Goal: Transaction & Acquisition: Purchase product/service

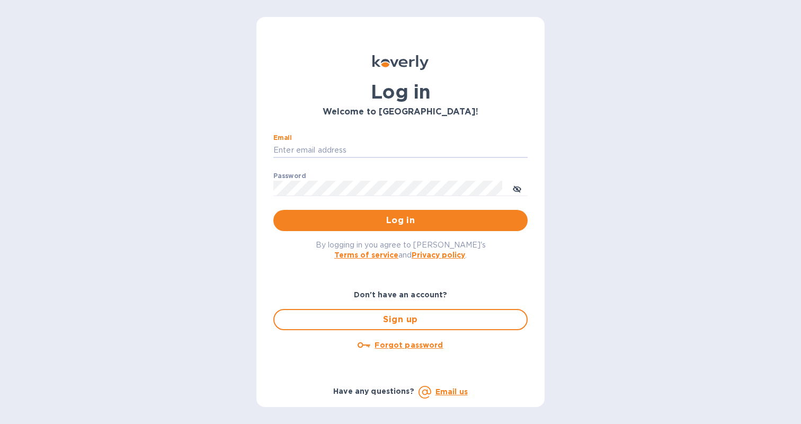
type input "micah@low77.com"
click at [400, 220] on button "Log in" at bounding box center [400, 220] width 254 height 21
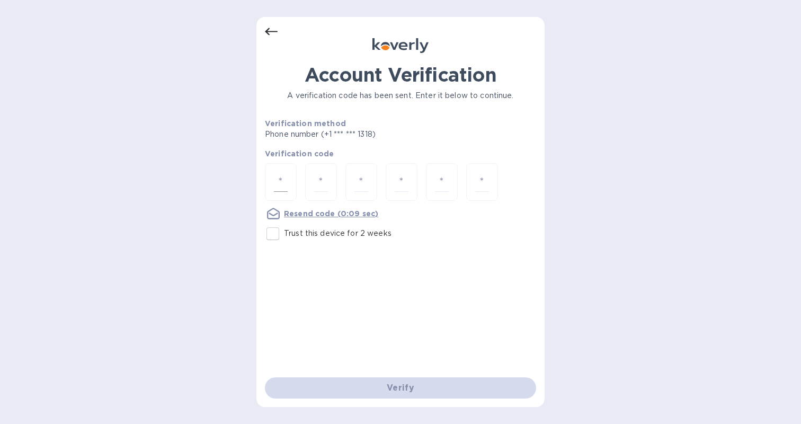
click at [276, 180] on input "number" at bounding box center [281, 182] width 14 height 20
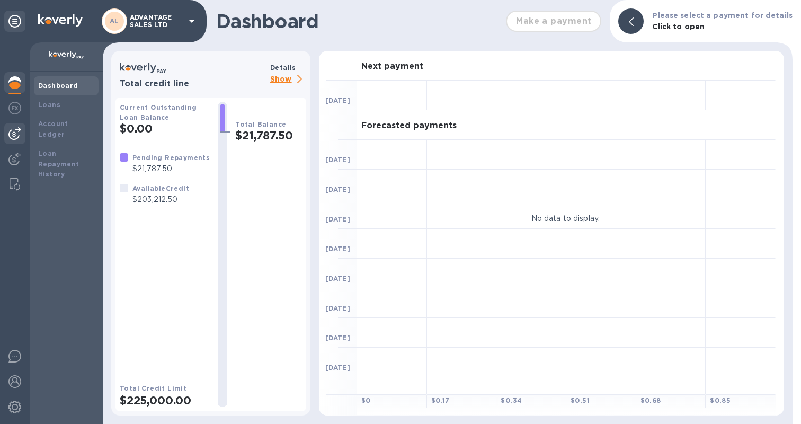
click at [19, 133] on img at bounding box center [14, 133] width 13 height 13
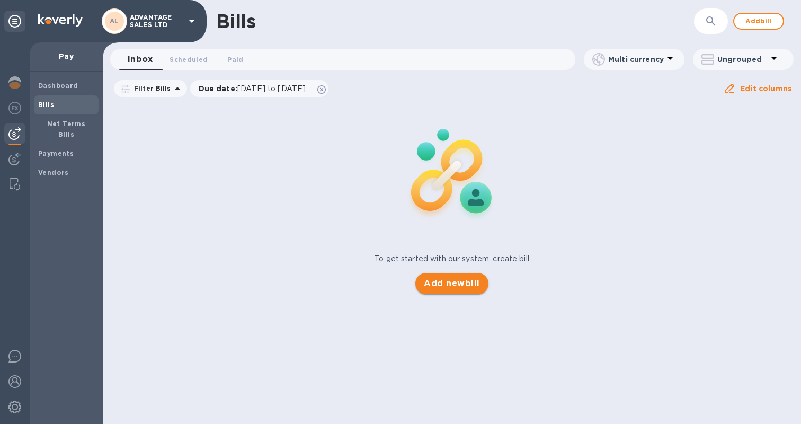
click at [429, 277] on span "Add new bill" at bounding box center [452, 283] width 56 height 13
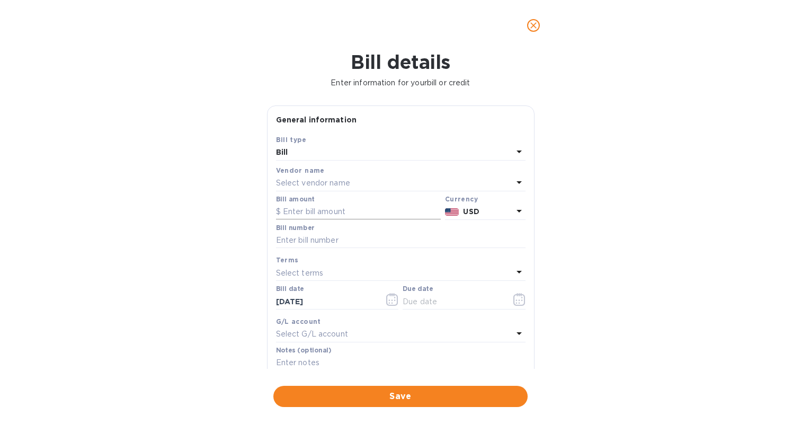
click at [348, 211] on input "text" at bounding box center [358, 212] width 165 height 16
paste input "29,378.90"
type input "29,378.90"
click at [333, 183] on p "Select vendor name" at bounding box center [313, 182] width 74 height 11
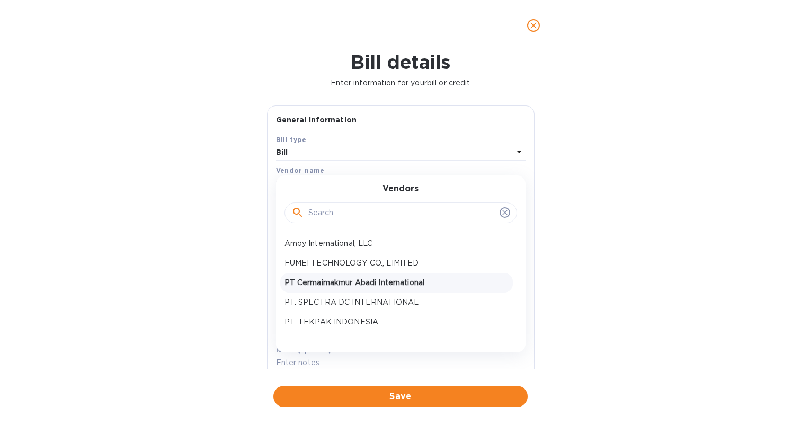
click at [336, 280] on p "PT Cermaimakmur Abadi International" at bounding box center [396, 282] width 224 height 11
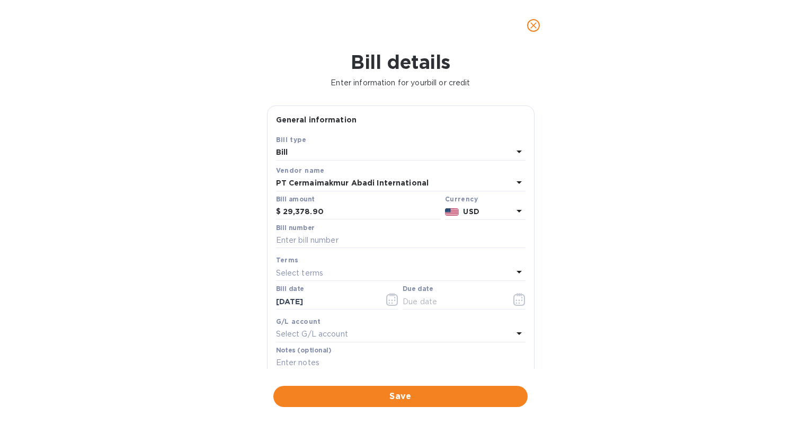
click at [516, 271] on icon at bounding box center [518, 272] width 5 height 3
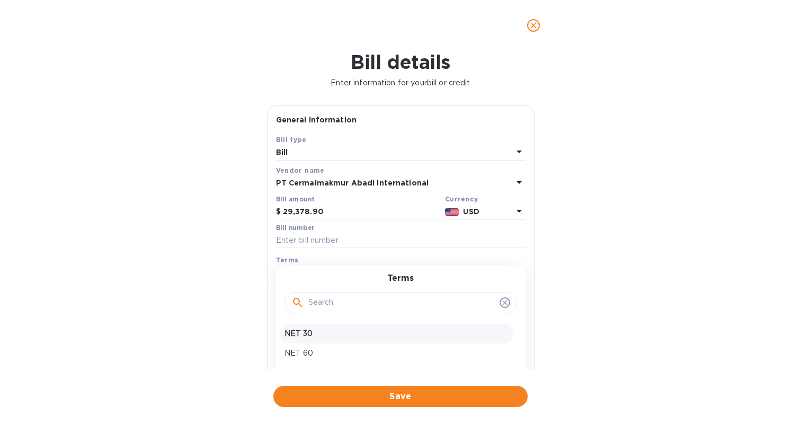
click at [353, 336] on p "NET 30" at bounding box center [396, 333] width 224 height 11
type input "[DATE]"
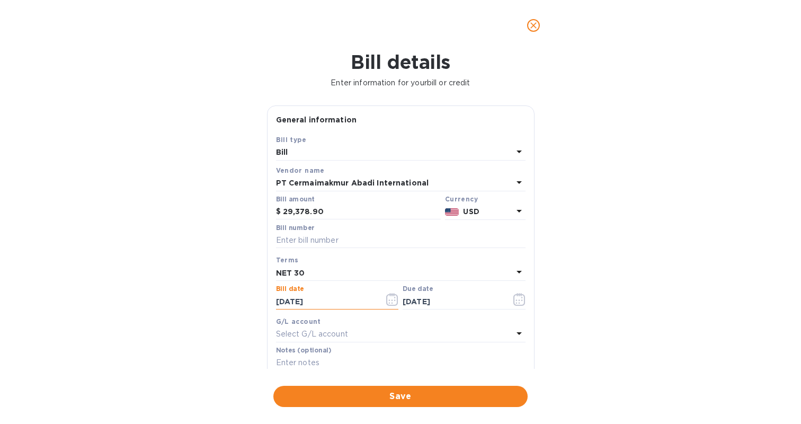
click at [298, 301] on input "[DATE]" at bounding box center [326, 301] width 100 height 16
click at [300, 300] on input "08/50/25__" at bounding box center [326, 301] width 100 height 16
click at [292, 300] on input "08/25/____" at bounding box center [326, 301] width 100 height 16
click at [290, 300] on input "08/25/____" at bounding box center [326, 301] width 100 height 16
type input "[DATE]"
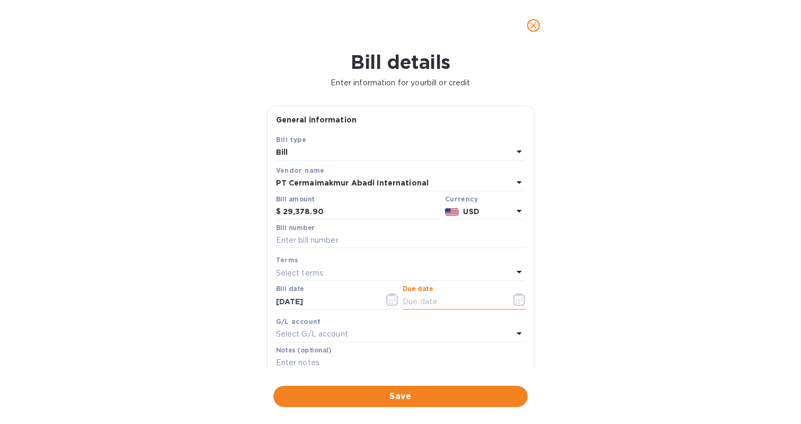
click at [431, 297] on input "text" at bounding box center [452, 301] width 100 height 16
click at [216, 291] on div "Bill details Enter information for your bill or credit General information Save…" at bounding box center [400, 237] width 801 height 373
click at [299, 272] on p "Select terms" at bounding box center [300, 272] width 48 height 11
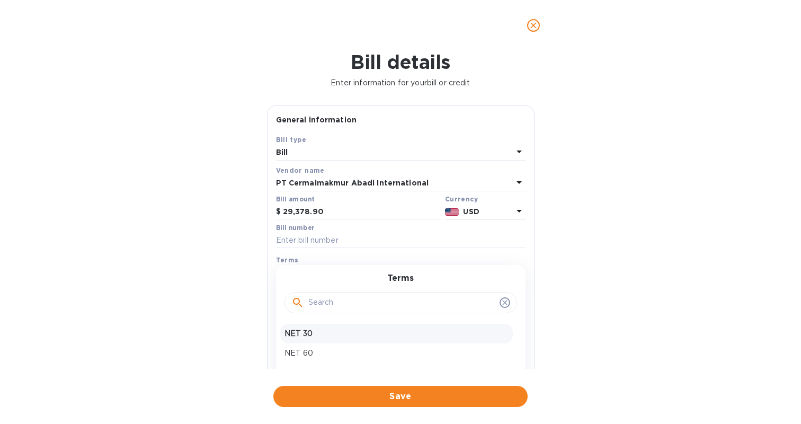
click at [302, 329] on p "NET 30" at bounding box center [396, 333] width 224 height 11
type input "[DATE]"
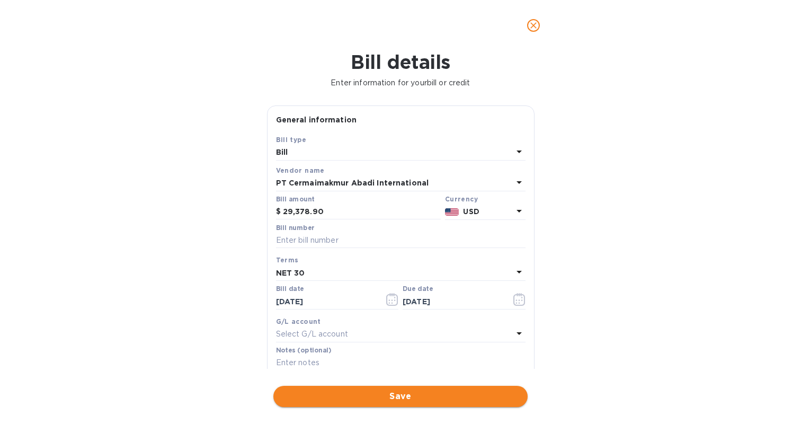
click at [350, 390] on span "Save" at bounding box center [400, 396] width 237 height 13
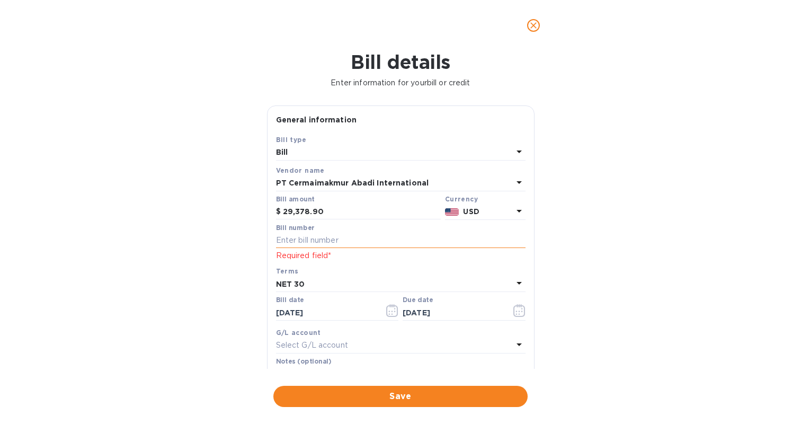
click at [345, 243] on input "text" at bounding box center [400, 240] width 249 height 16
type input "Container #3"
click at [221, 258] on div "Bill details Enter information for your bill or credit General information Save…" at bounding box center [400, 237] width 801 height 373
click at [345, 390] on span "Save" at bounding box center [400, 396] width 237 height 13
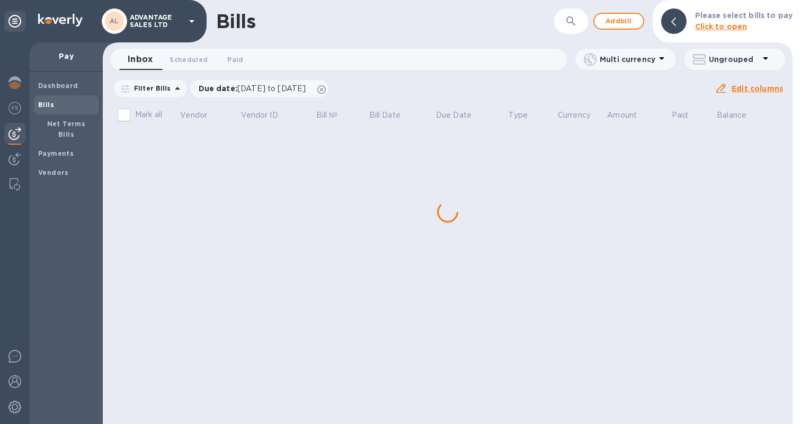
click at [168, 146] on div "Bills ​ Add bill Please select bills to pay Click to open Inbox 0 Scheduled 0 P…" at bounding box center [447, 212] width 689 height 424
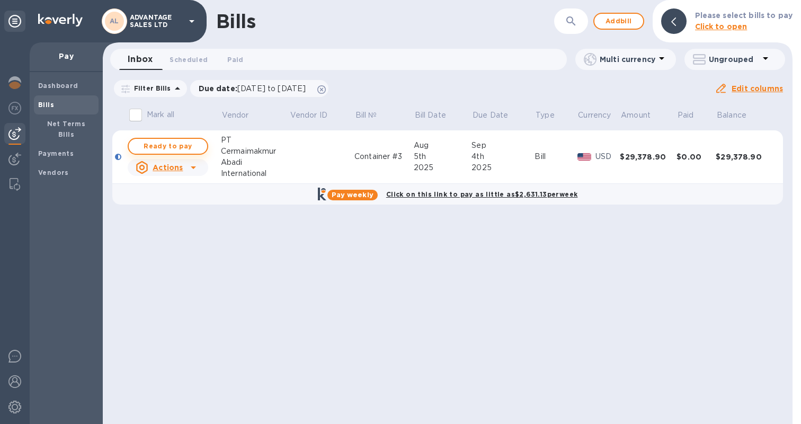
click at [167, 149] on span "Ready to pay" at bounding box center [167, 146] width 61 height 13
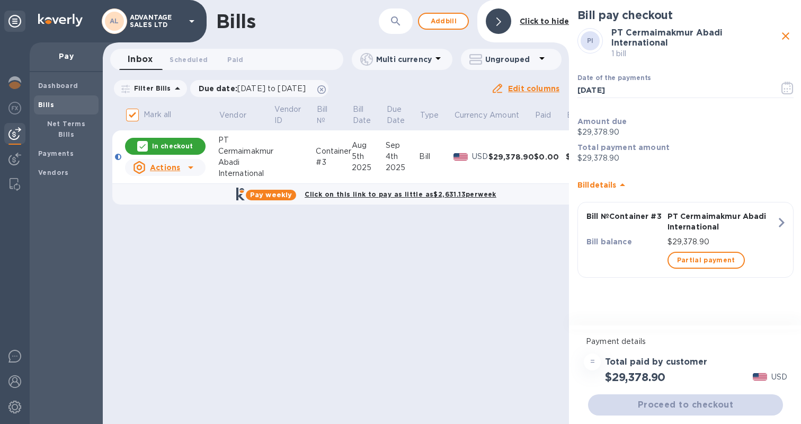
click at [656, 405] on span "Proceed to checkout" at bounding box center [685, 404] width 178 height 13
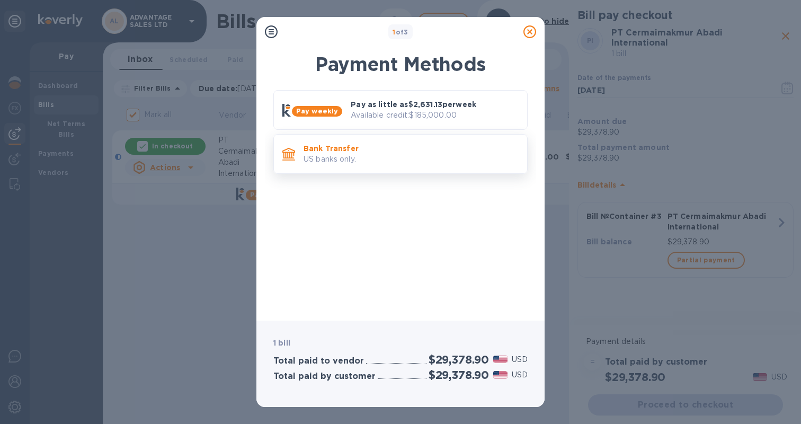
click at [373, 154] on p "US banks only." at bounding box center [410, 159] width 215 height 11
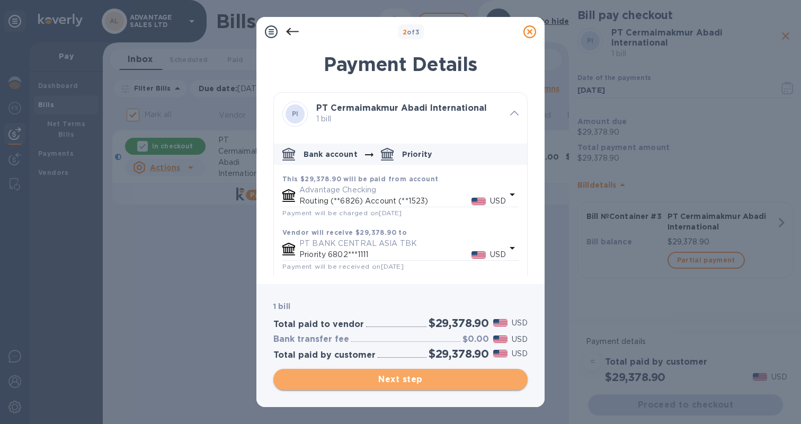
click at [385, 383] on span "Next step" at bounding box center [400, 379] width 237 height 13
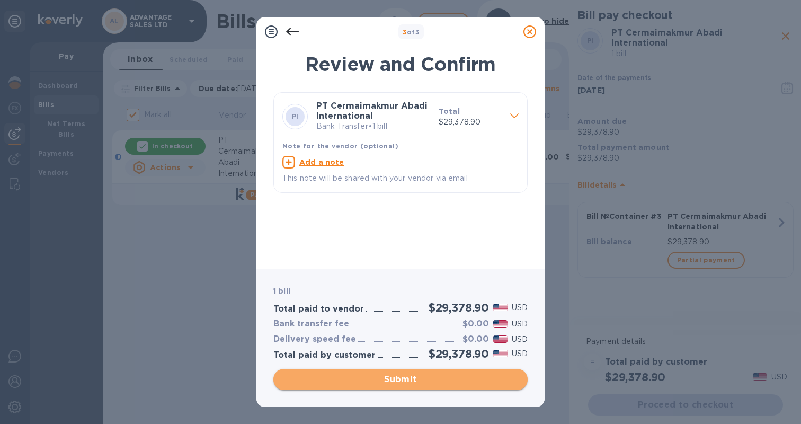
click at [391, 381] on span "Submit" at bounding box center [400, 379] width 237 height 13
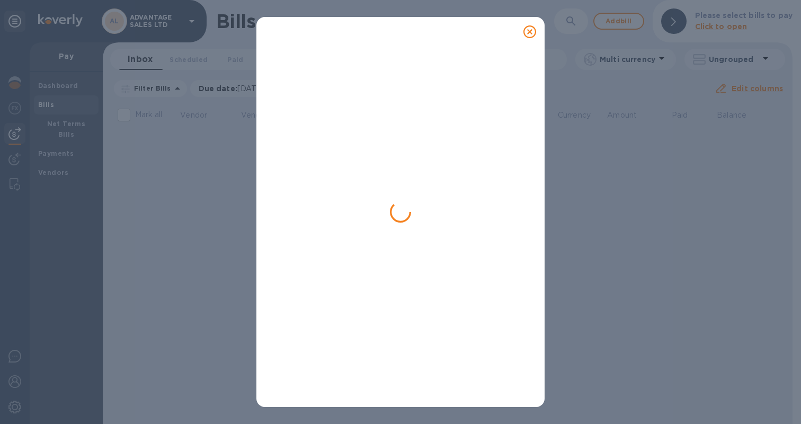
checkbox input "false"
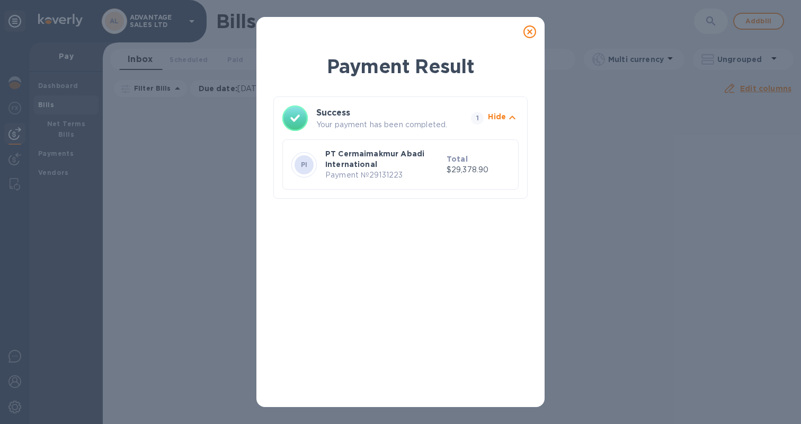
click at [391, 174] on p "Payment № 29131223" at bounding box center [383, 174] width 117 height 11
click at [503, 118] on p "Hide" at bounding box center [497, 116] width 18 height 11
click at [503, 118] on p "Show" at bounding box center [495, 116] width 22 height 11
click at [530, 33] on icon at bounding box center [529, 31] width 13 height 13
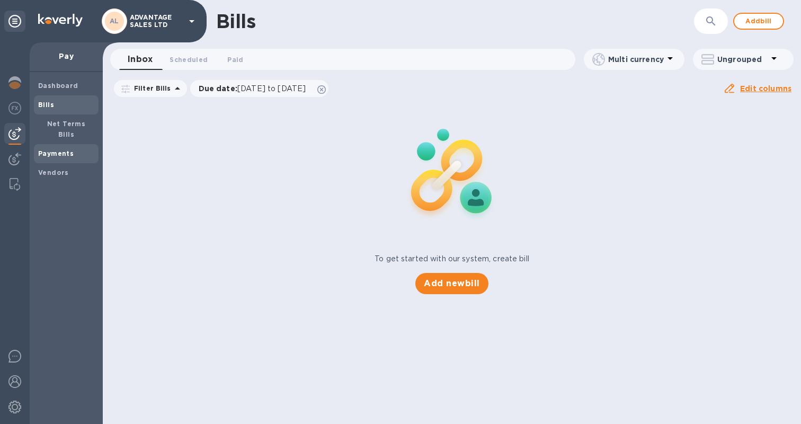
click at [67, 149] on b "Payments" at bounding box center [55, 153] width 35 height 8
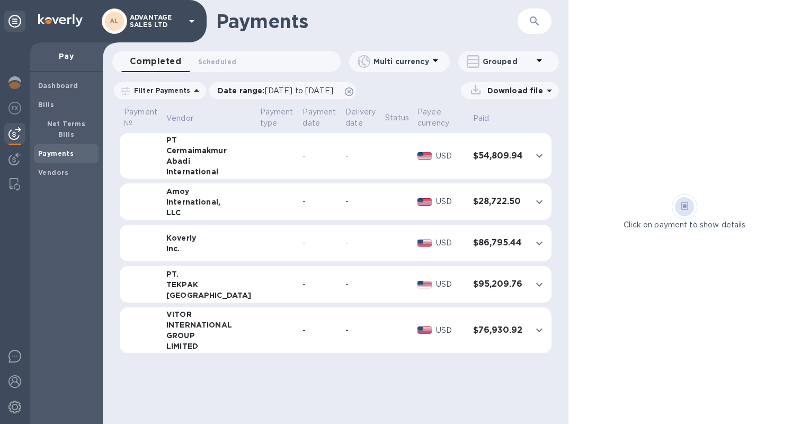
click at [539, 156] on icon "expand row" at bounding box center [539, 156] width 6 height 4
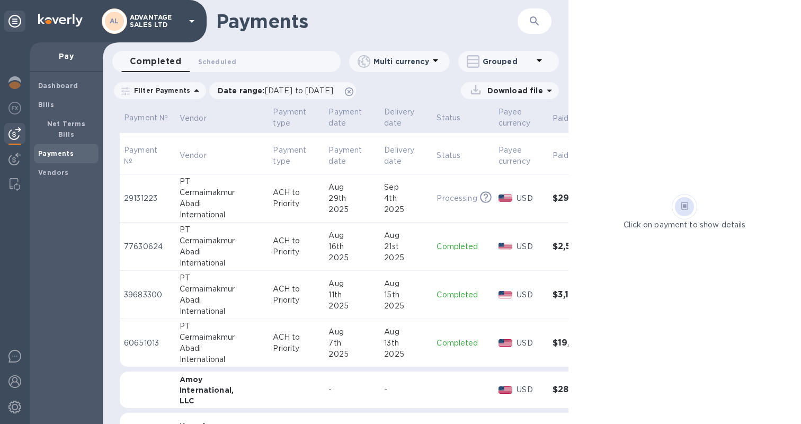
scroll to position [38, 0]
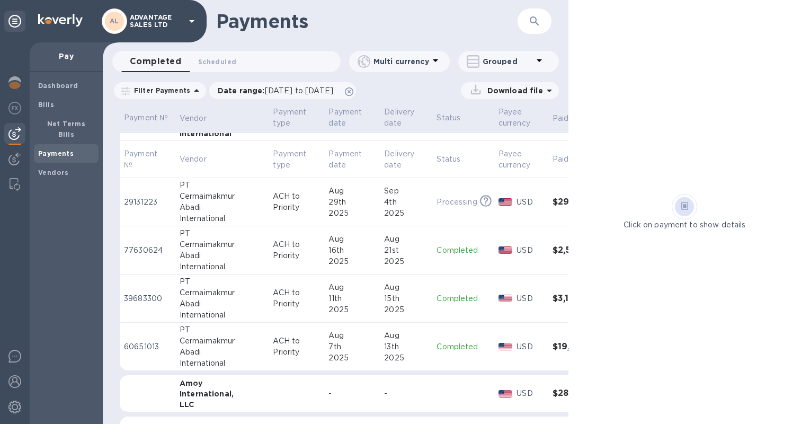
click at [347, 208] on div "2025" at bounding box center [351, 213] width 47 height 11
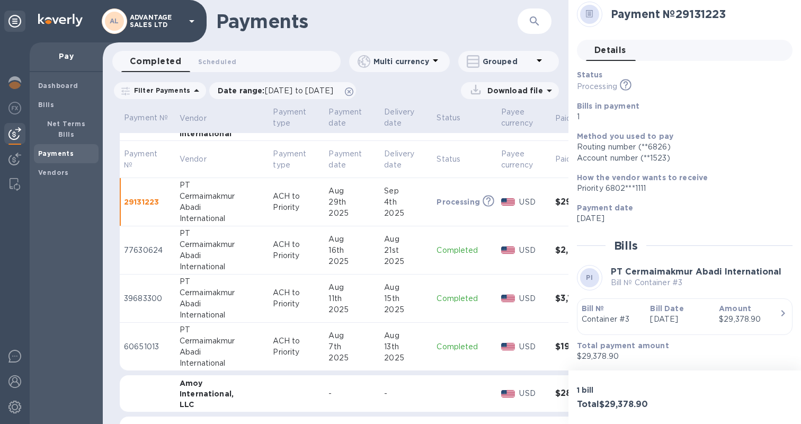
scroll to position [7, 0]
click at [435, 34] on div "Payments ​" at bounding box center [335, 21] width 465 height 42
